Goal: Task Accomplishment & Management: Use online tool/utility

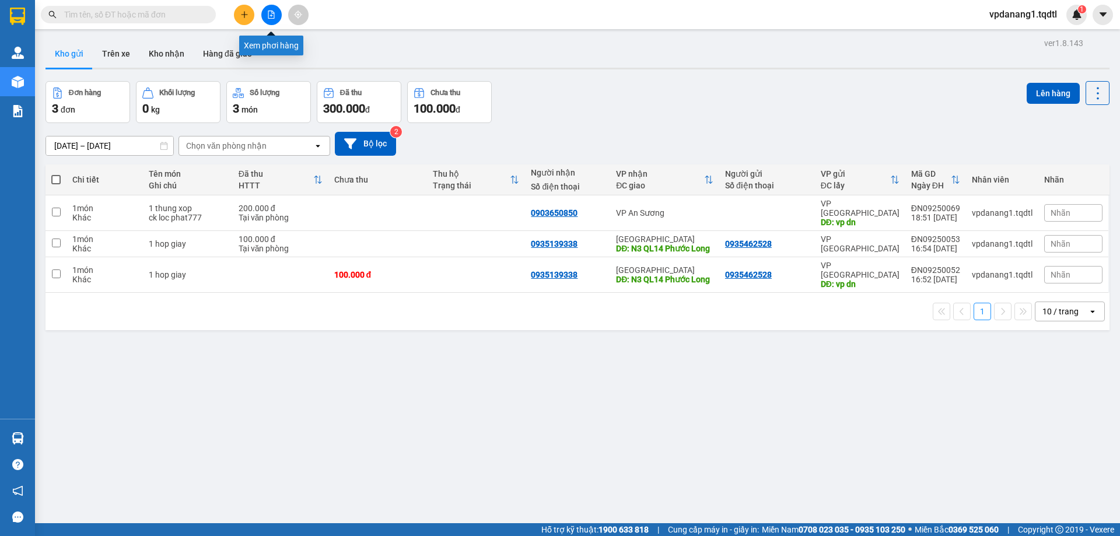
click at [271, 12] on icon "file-add" at bounding box center [271, 15] width 8 height 8
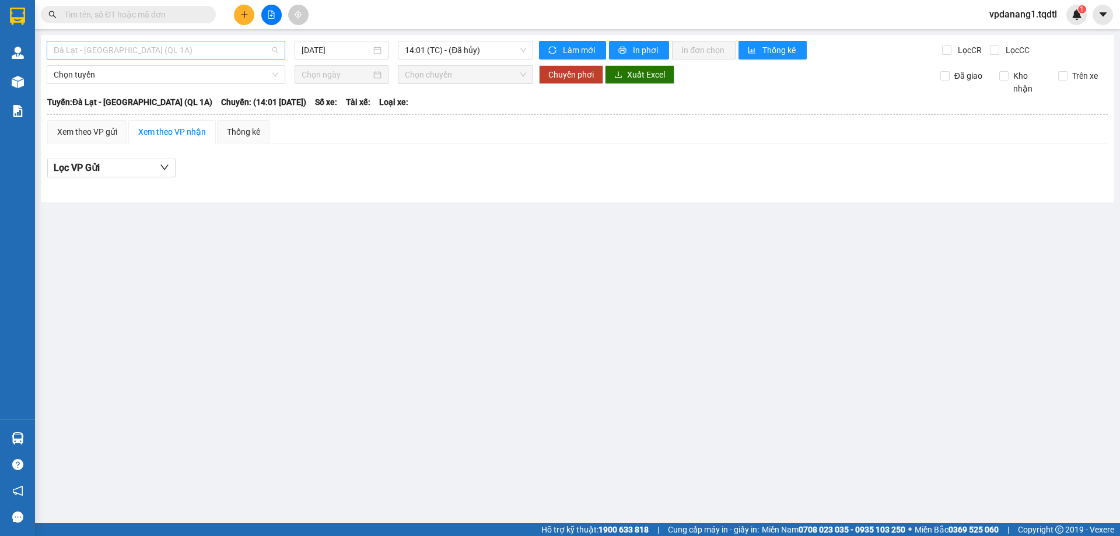
click at [201, 54] on span "Đà Lạt - [GEOGRAPHIC_DATA] (QL 1A)" at bounding box center [166, 50] width 225 height 18
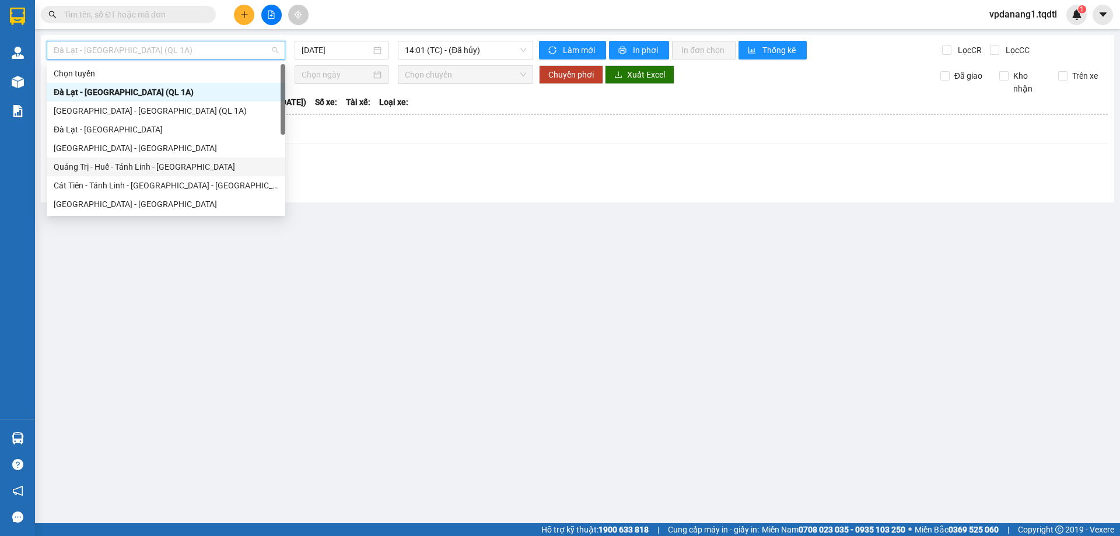
scroll to position [58, 0]
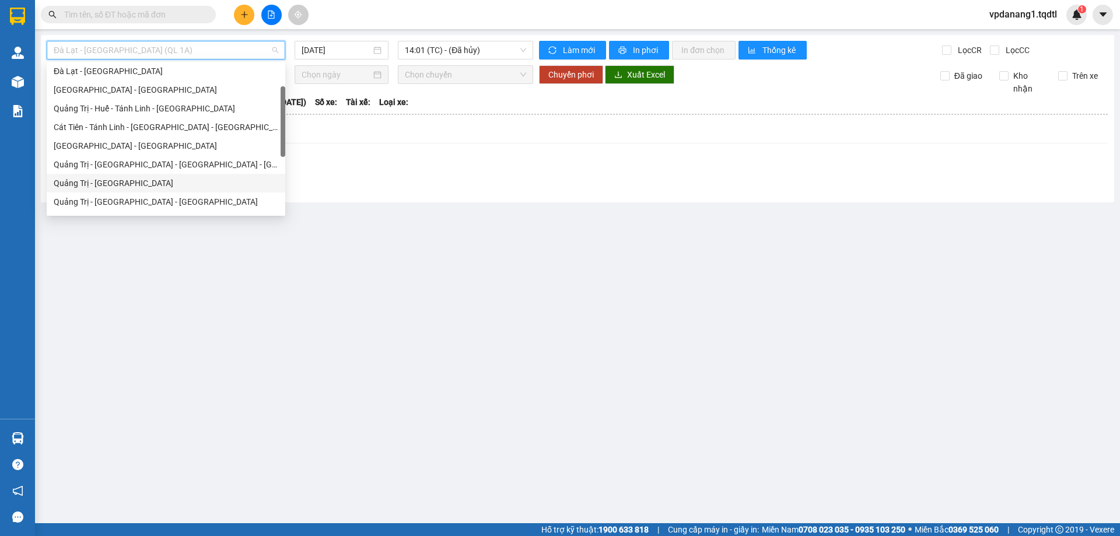
click at [124, 182] on div "Quảng Trị - [GEOGRAPHIC_DATA]" at bounding box center [166, 183] width 225 height 13
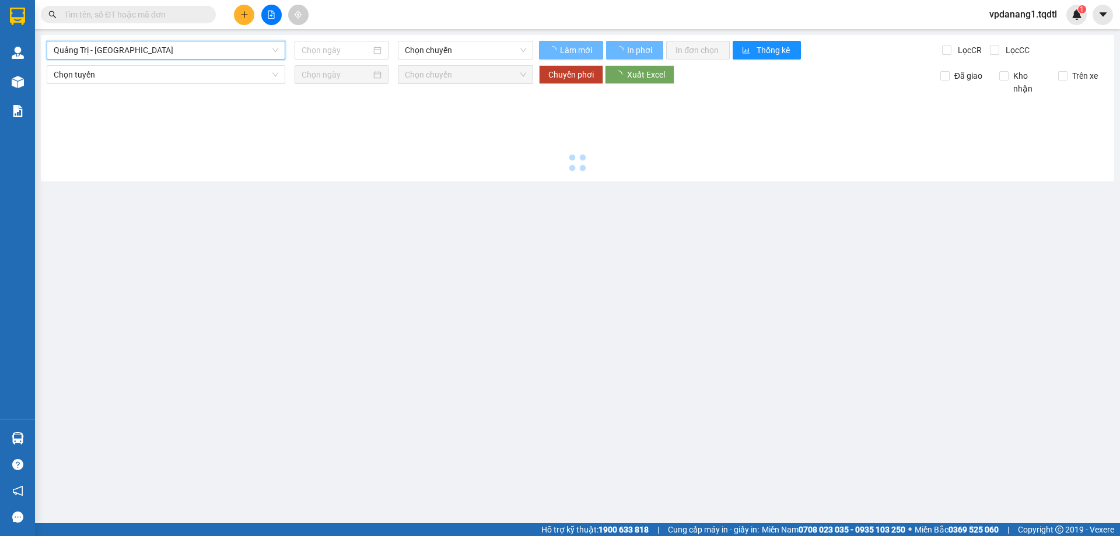
type input "[DATE]"
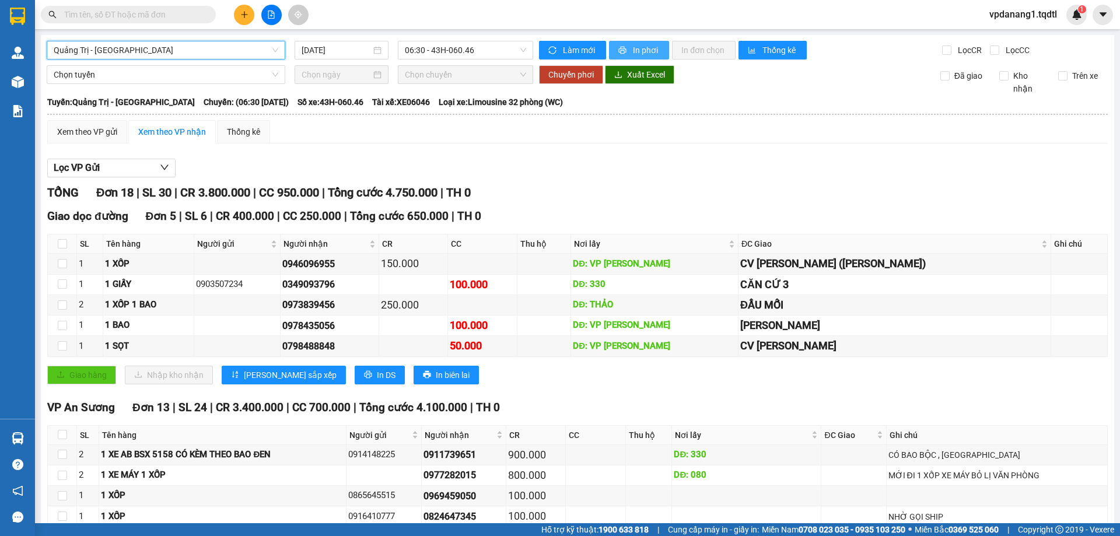
click at [639, 49] on span "In phơi" at bounding box center [646, 50] width 27 height 13
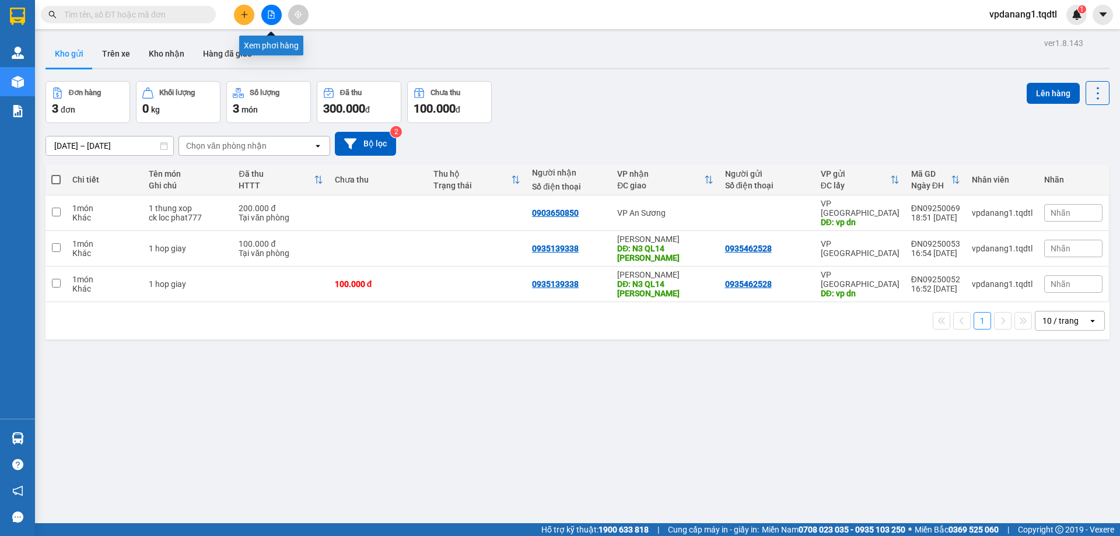
click at [270, 13] on icon "file-add" at bounding box center [271, 15] width 8 height 8
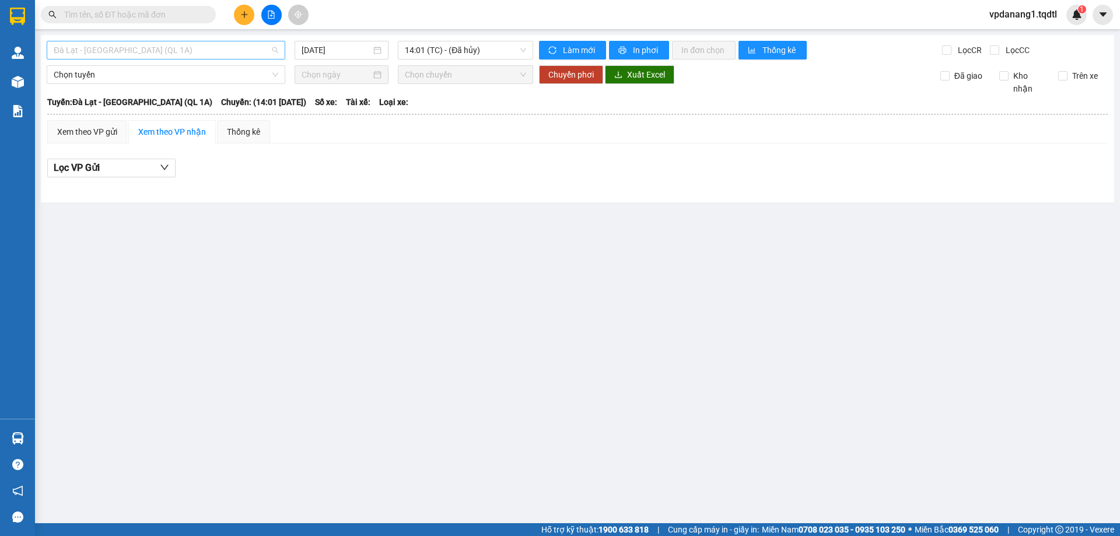
click at [186, 51] on span "Đà Lạt - [GEOGRAPHIC_DATA] (QL 1A)" at bounding box center [166, 50] width 225 height 18
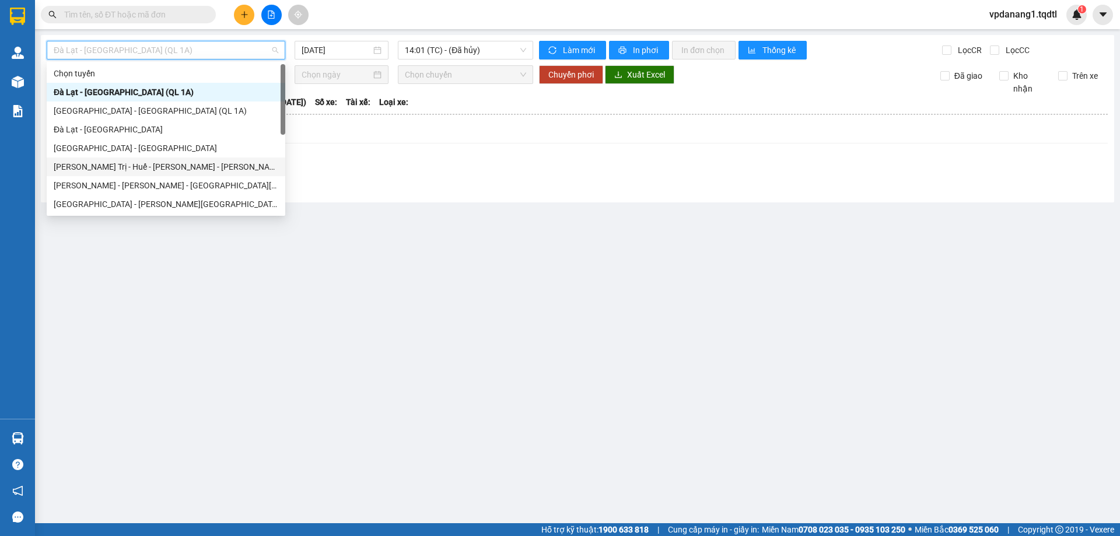
scroll to position [58, 0]
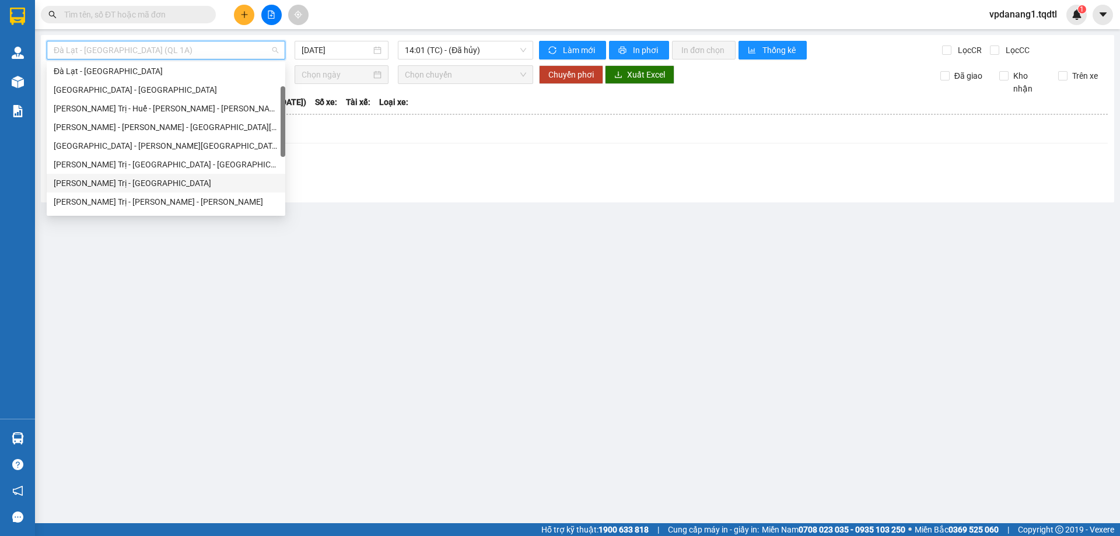
click at [123, 188] on div "Quảng Trị - [GEOGRAPHIC_DATA]" at bounding box center [166, 183] width 225 height 13
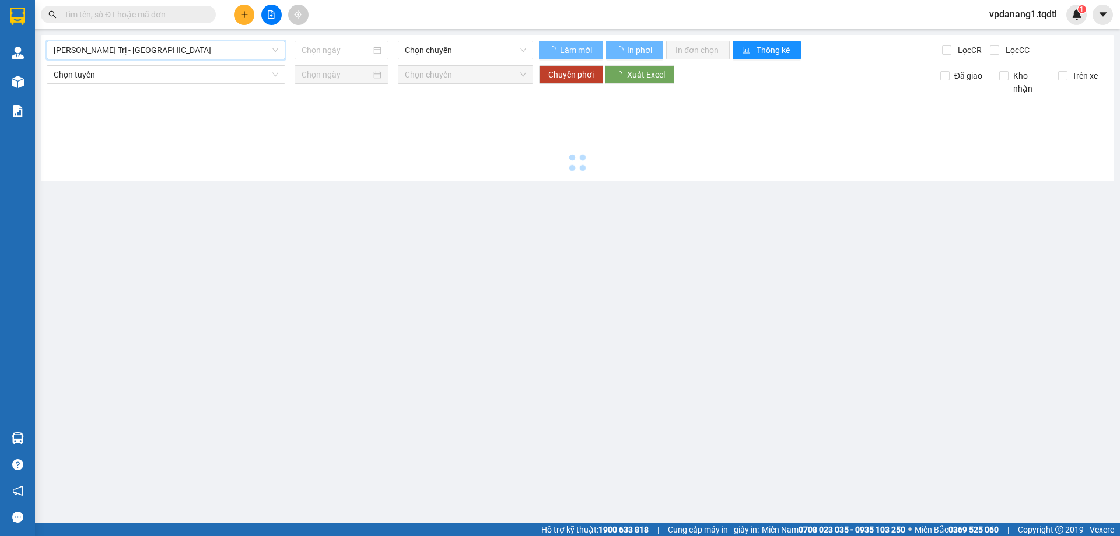
type input "[DATE]"
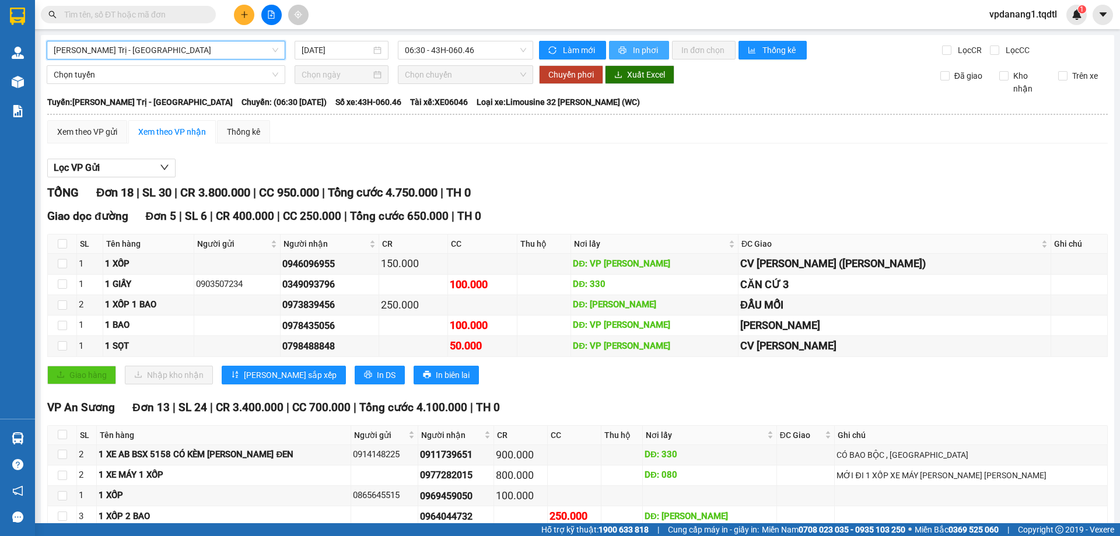
click at [636, 51] on span "In phơi" at bounding box center [646, 50] width 27 height 13
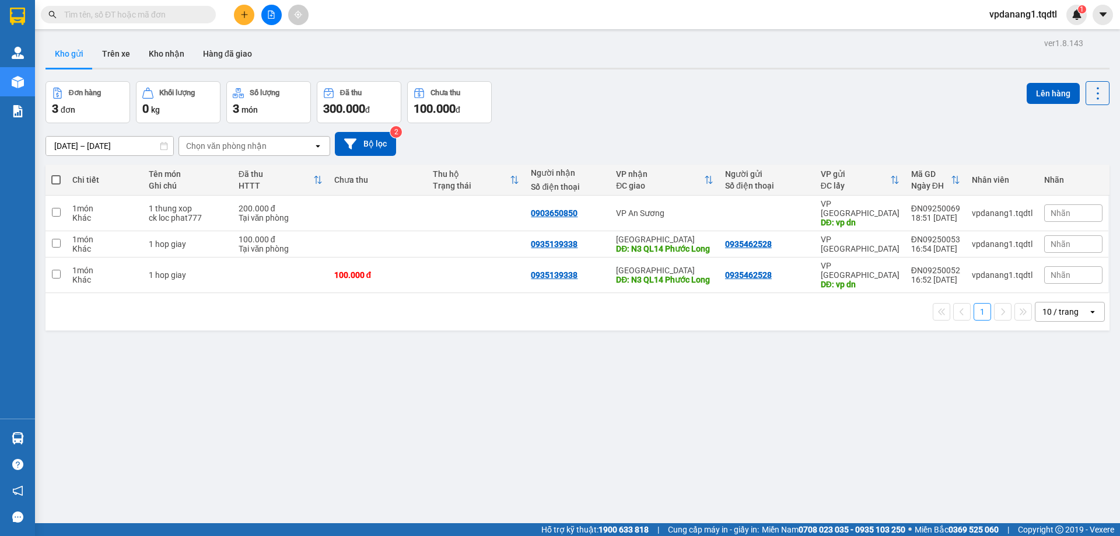
click at [174, 17] on input "text" at bounding box center [133, 14] width 138 height 13
click at [271, 14] on icon "file-add" at bounding box center [271, 15] width 8 height 8
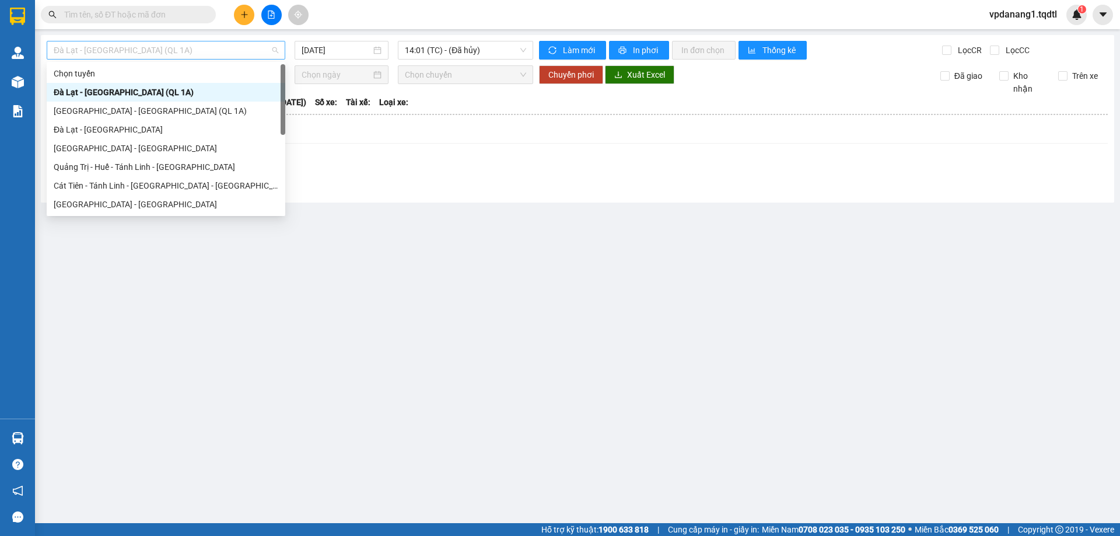
click at [176, 53] on span "Đà Lạt - [GEOGRAPHIC_DATA] (QL 1A)" at bounding box center [166, 50] width 225 height 18
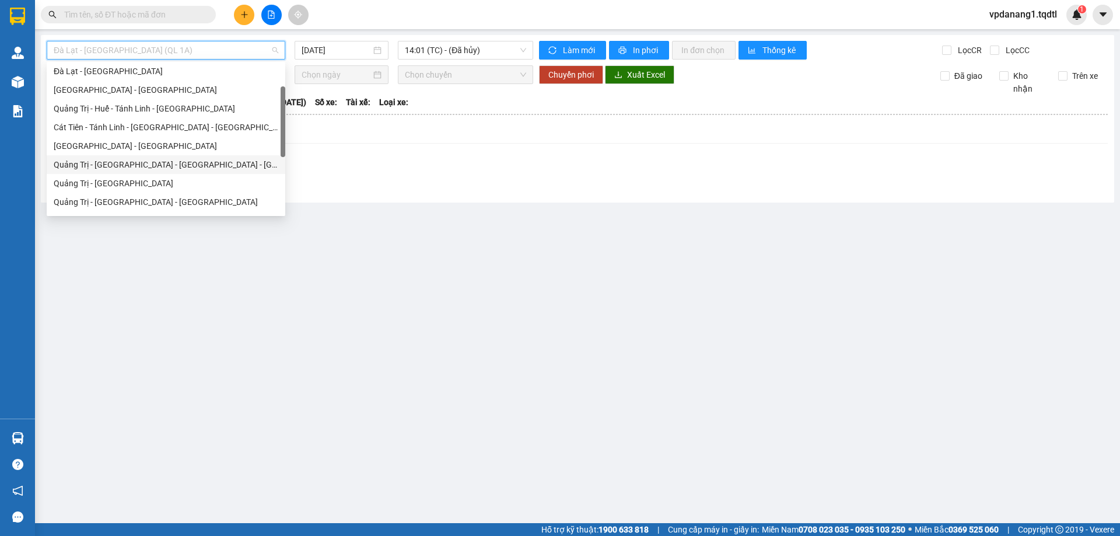
click at [211, 164] on div "Quảng Trị - [GEOGRAPHIC_DATA] - [GEOGRAPHIC_DATA] - [GEOGRAPHIC_DATA]" at bounding box center [166, 164] width 225 height 13
type input "[DATE]"
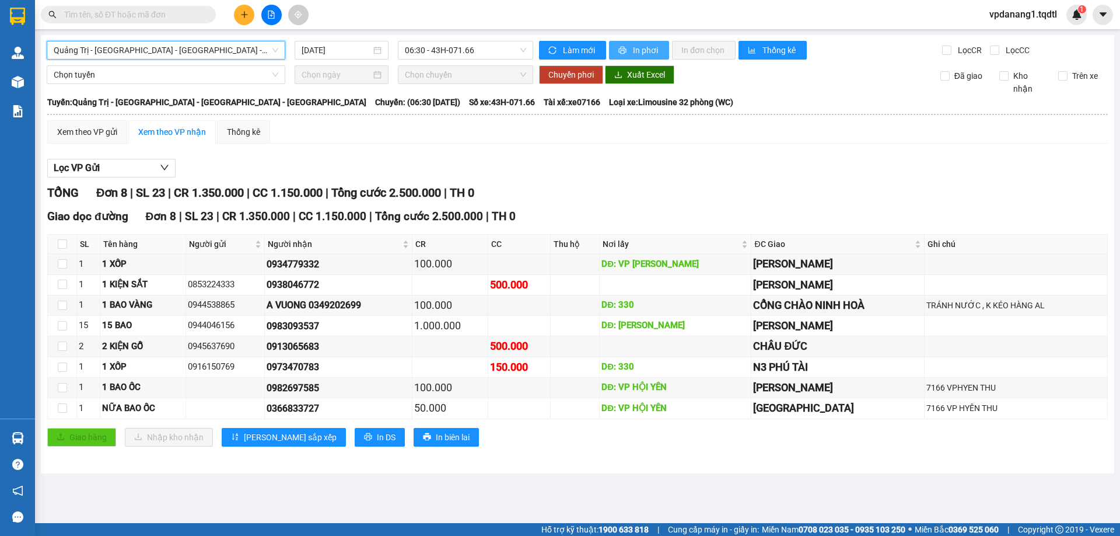
click at [641, 48] on span "In phơi" at bounding box center [646, 50] width 27 height 13
click at [202, 53] on span "Quảng Trị - [GEOGRAPHIC_DATA] - [GEOGRAPHIC_DATA] - [GEOGRAPHIC_DATA]" at bounding box center [166, 50] width 225 height 18
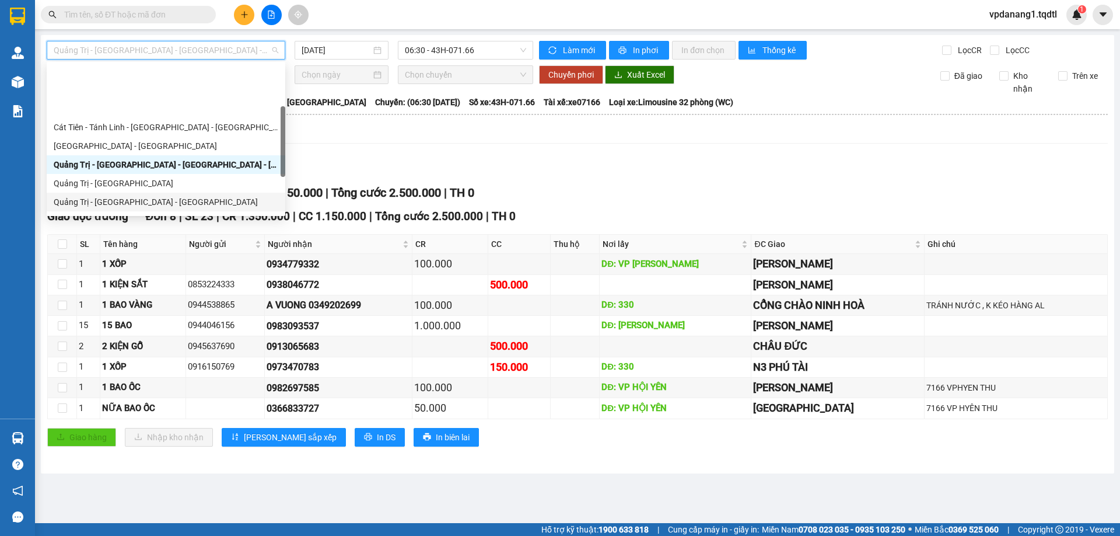
scroll to position [117, 0]
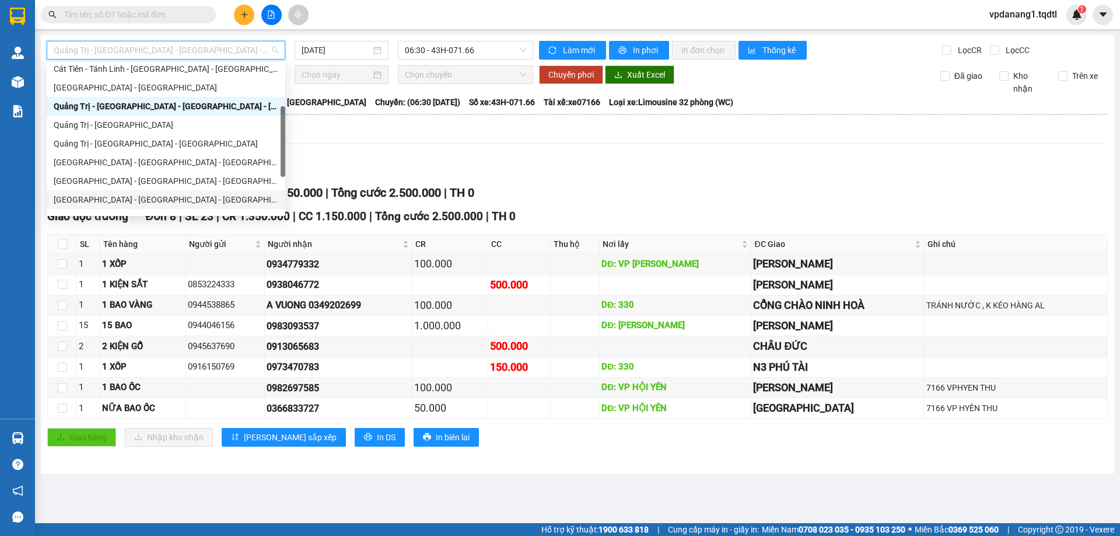
click at [202, 198] on div "[GEOGRAPHIC_DATA] - [GEOGRAPHIC_DATA] - [GEOGRAPHIC_DATA] - [GEOGRAPHIC_DATA]" at bounding box center [166, 199] width 225 height 13
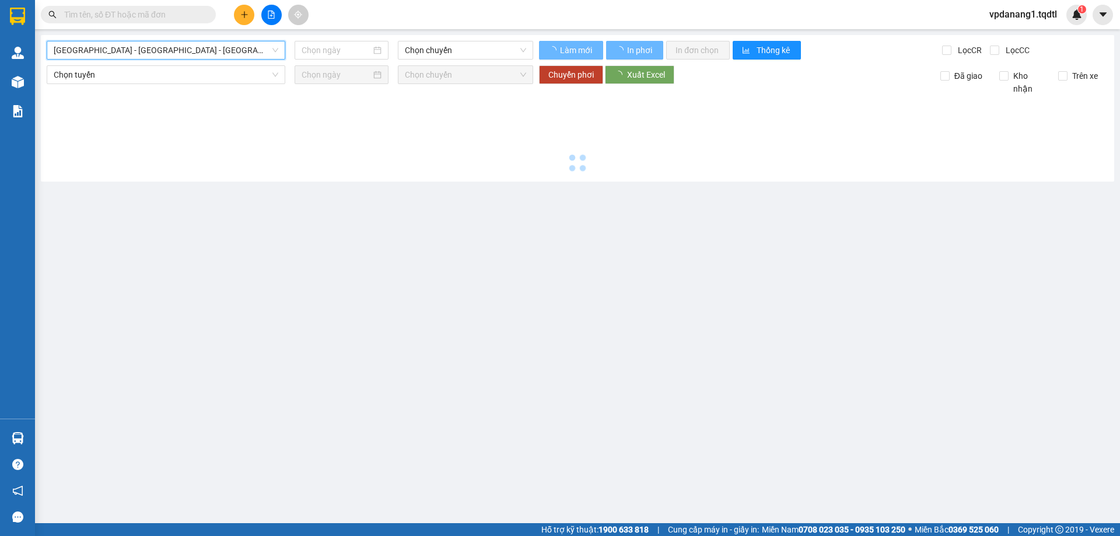
type input "[DATE]"
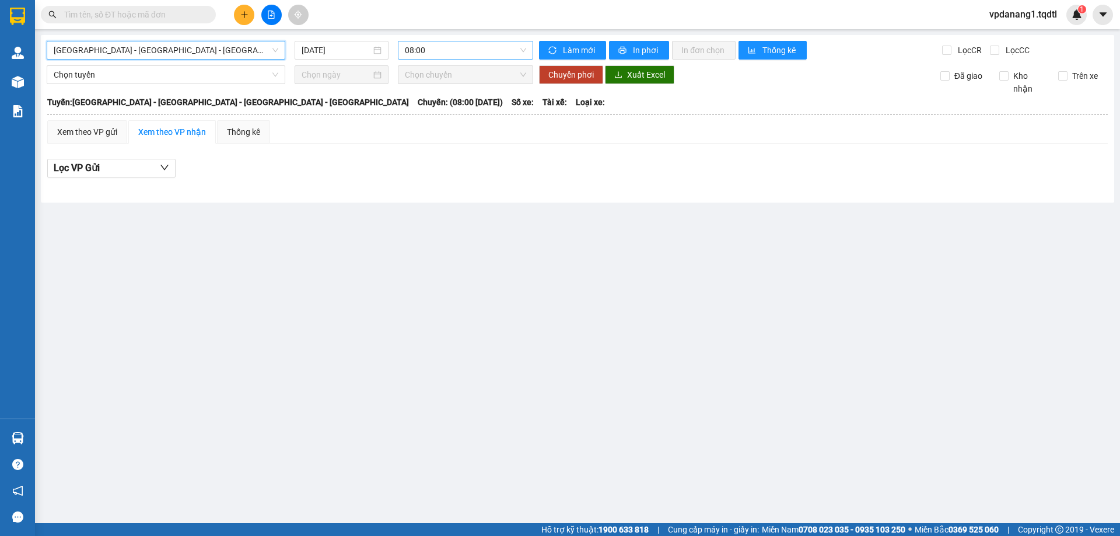
click at [467, 51] on span "08:00" at bounding box center [465, 50] width 121 height 18
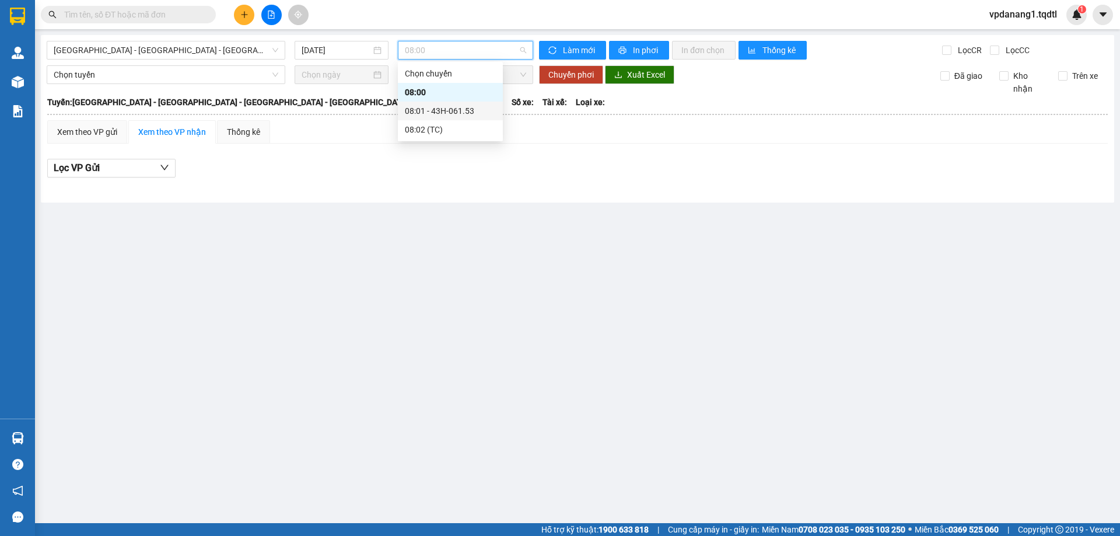
click at [479, 116] on div "08:01 - 43H-061.53" at bounding box center [450, 110] width 91 height 13
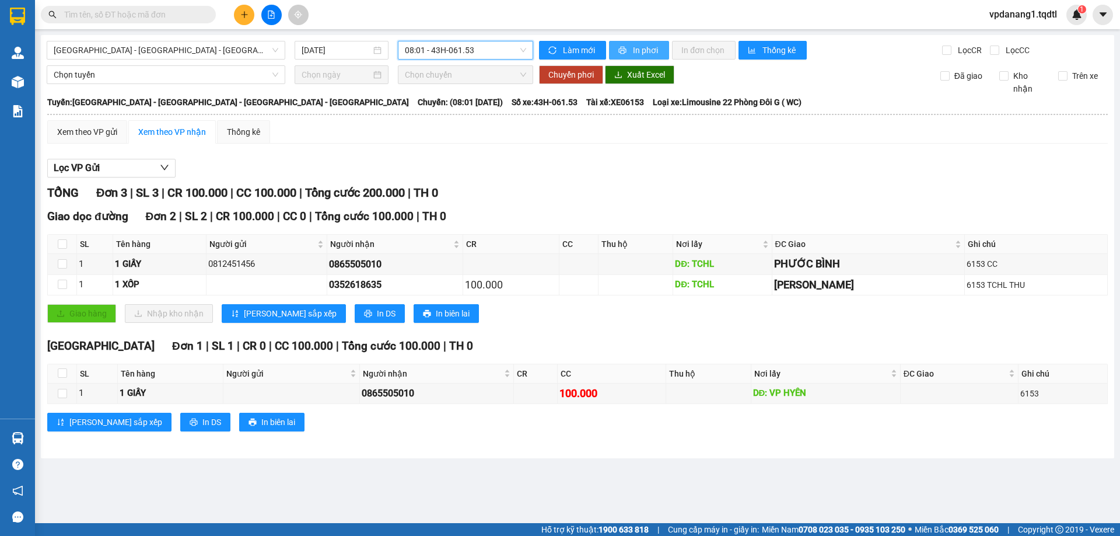
click at [646, 48] on span "In phơi" at bounding box center [646, 50] width 27 height 13
